Goal: Task Accomplishment & Management: Use online tool/utility

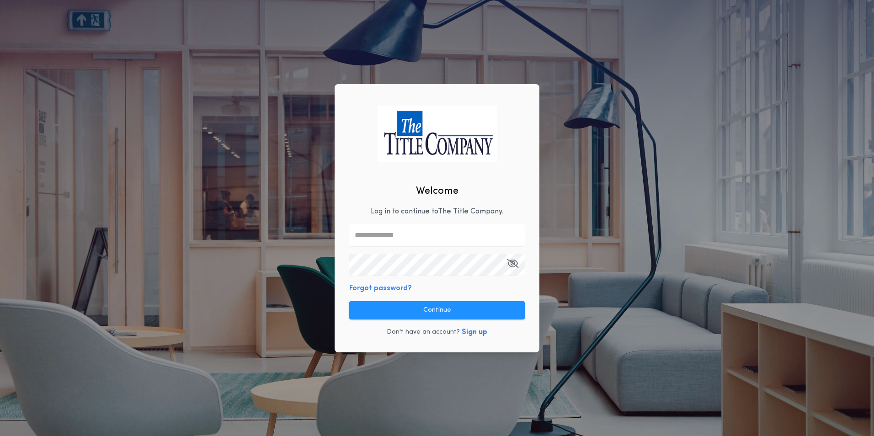
click at [412, 240] on input "text" at bounding box center [437, 235] width 176 height 22
type input "**********"
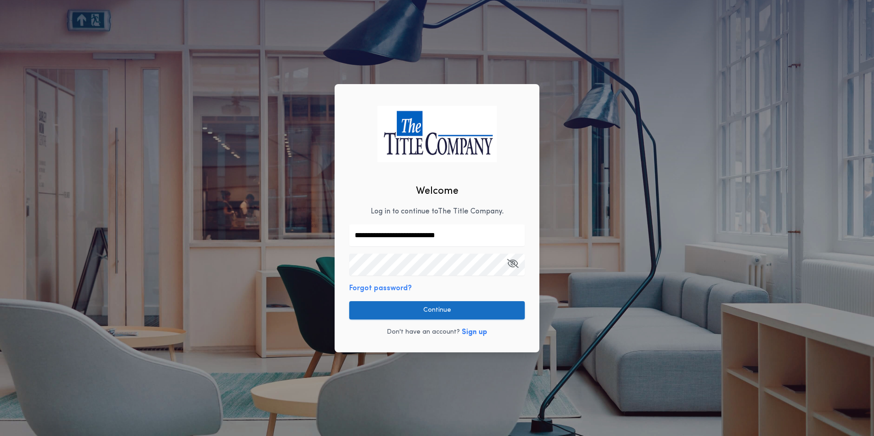
click at [410, 315] on button "Continue" at bounding box center [437, 310] width 176 height 18
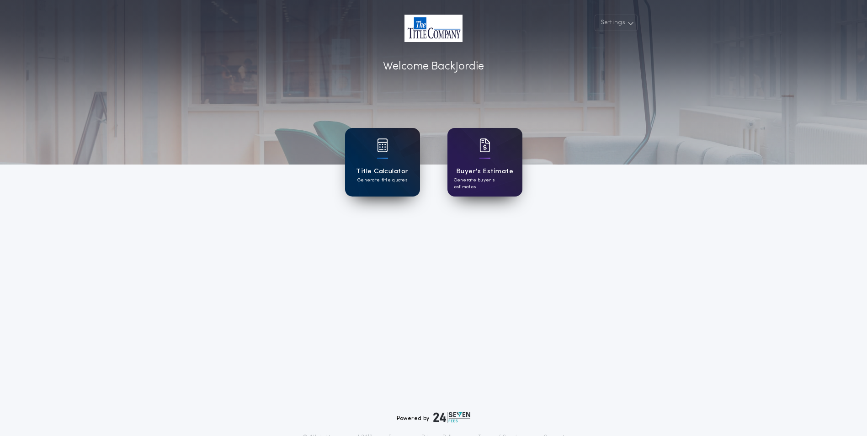
click at [346, 172] on div "Title Calculator Generate title quotes [PERSON_NAME]'s Estimate Generate buyer'…" at bounding box center [434, 162] width 280 height 69
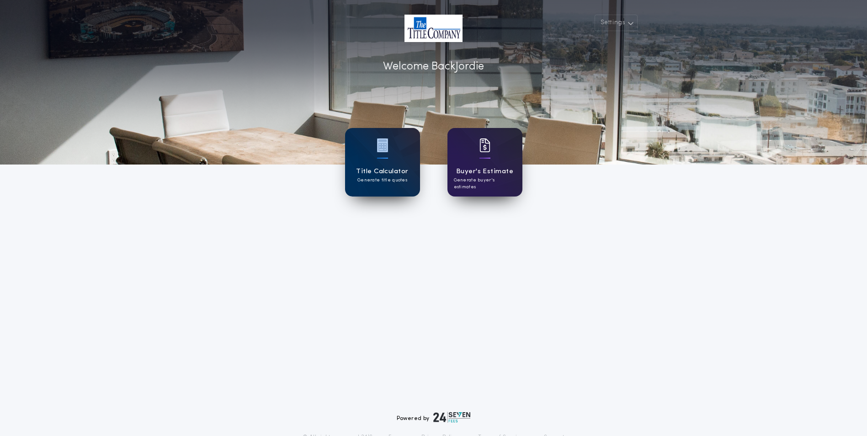
drag, startPoint x: 347, startPoint y: 171, endPoint x: 382, endPoint y: 194, distance: 41.0
click at [376, 248] on div "Settings Welcome Back Jordie Title Calculator Generate title quotes [PERSON_NAM…" at bounding box center [433, 239] width 867 height 478
click at [376, 160] on div "Title Calculator Generate title quotes" at bounding box center [382, 162] width 75 height 69
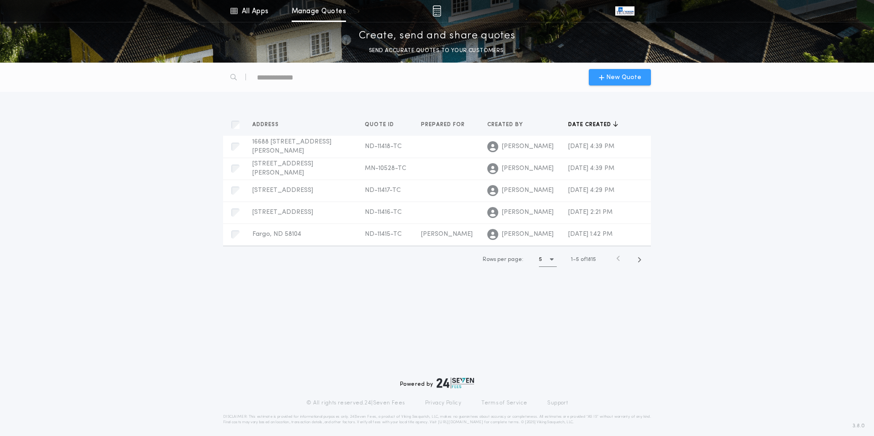
click at [620, 81] on span "New Quote" at bounding box center [623, 78] width 35 height 10
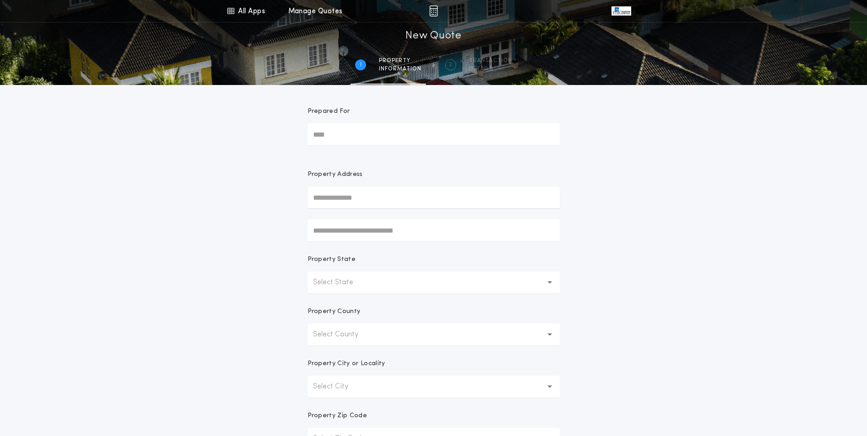
click at [408, 140] on input "Prepared For" at bounding box center [434, 134] width 252 height 22
type input "******"
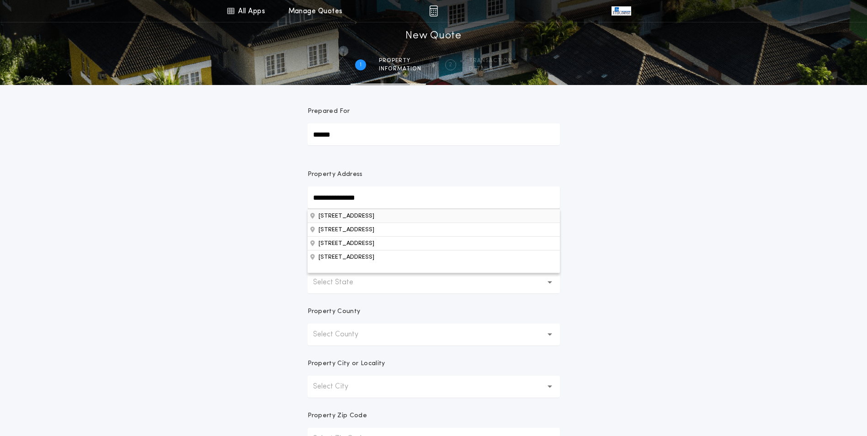
click at [376, 218] on button "[STREET_ADDRESS]" at bounding box center [434, 216] width 252 height 14
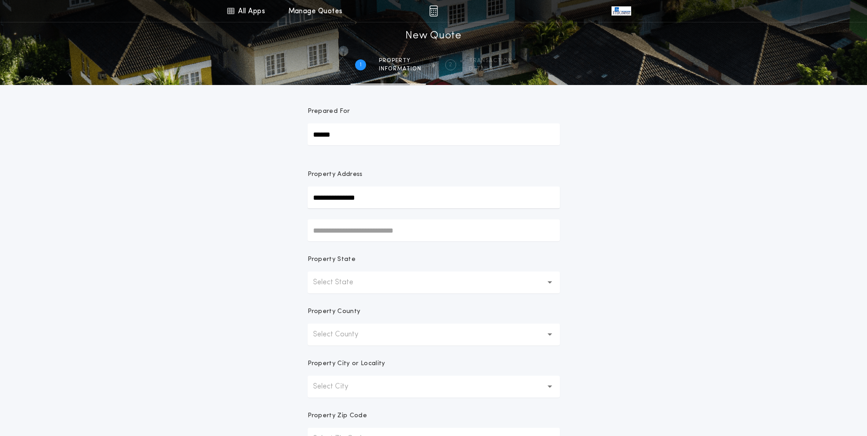
type input "**********"
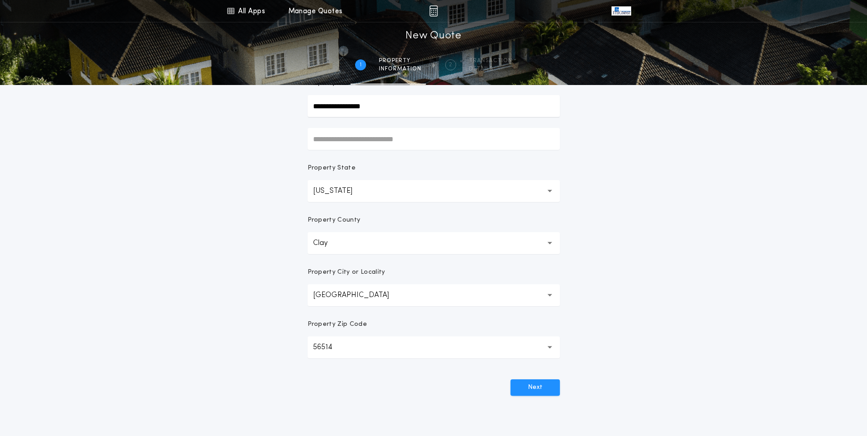
scroll to position [137, 0]
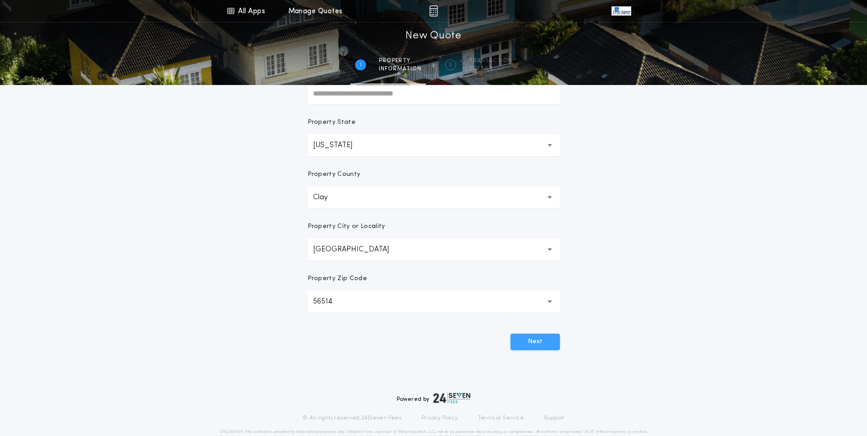
click at [540, 341] on button "Next" at bounding box center [535, 342] width 49 height 16
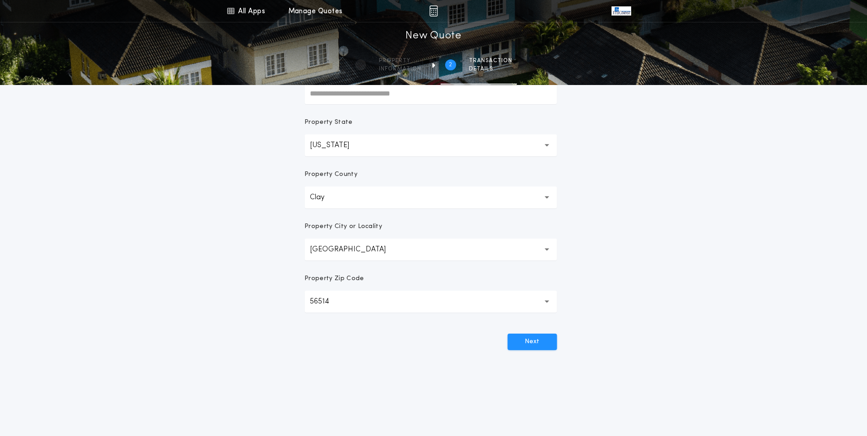
scroll to position [0, 0]
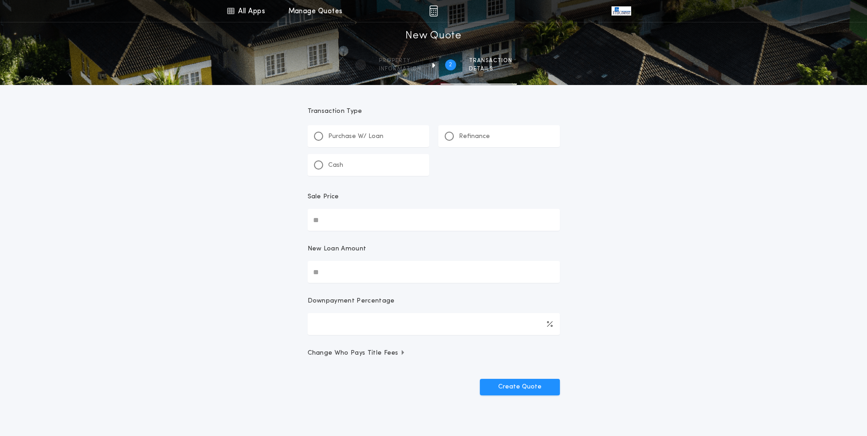
click at [492, 136] on div "Refinance" at bounding box center [499, 136] width 122 height 22
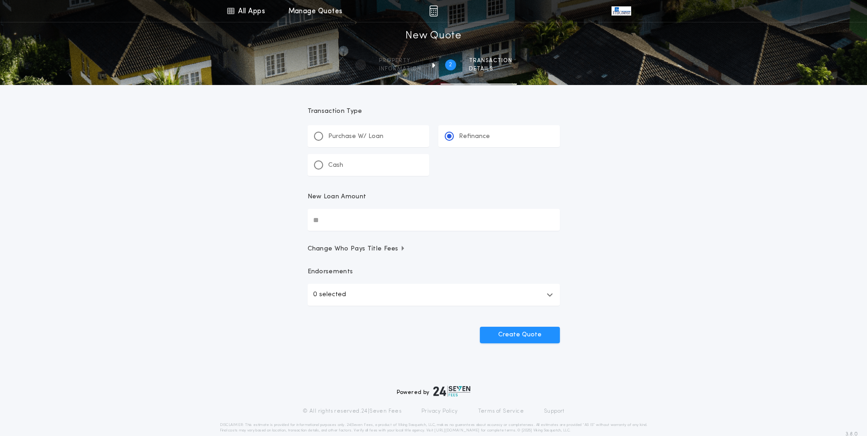
click at [339, 219] on input "New Loan Amount" at bounding box center [434, 220] width 252 height 22
type input "********"
click at [694, 232] on div "All Apps Title Calculator Buyer's Estimate Menu All Apps Manage Quotes 2 /2 New…" at bounding box center [433, 189] width 867 height 379
click at [519, 337] on button "Create Quote" at bounding box center [520, 335] width 80 height 16
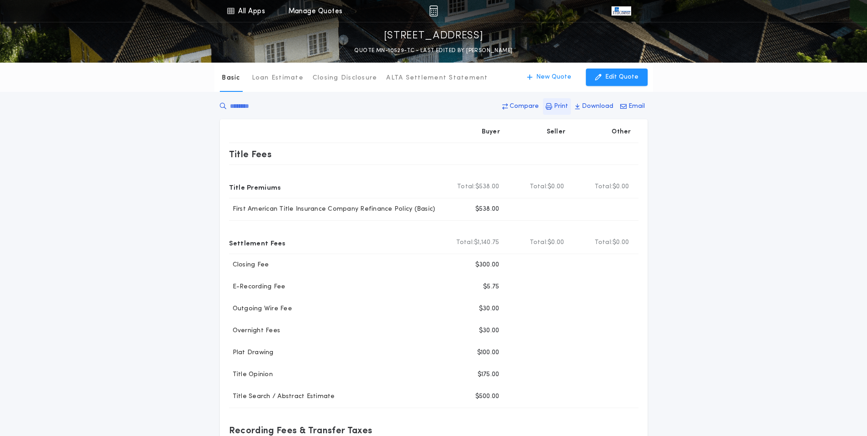
click at [559, 105] on p "Print" at bounding box center [561, 106] width 14 height 9
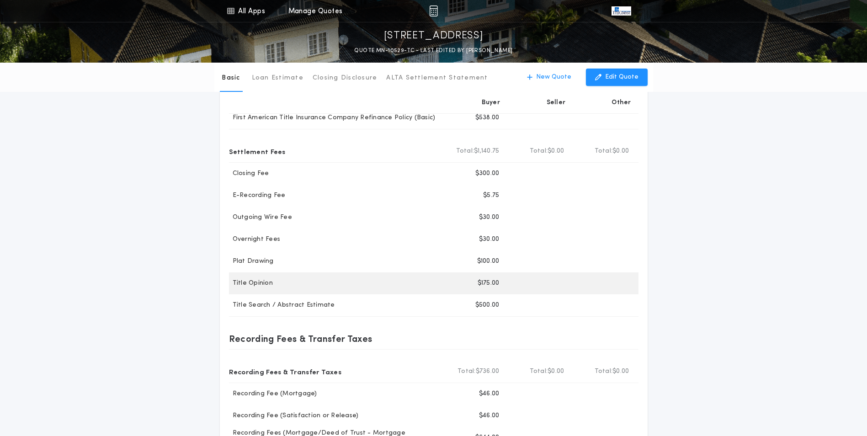
scroll to position [46, 0]
